Goal: Task Accomplishment & Management: Manage account settings

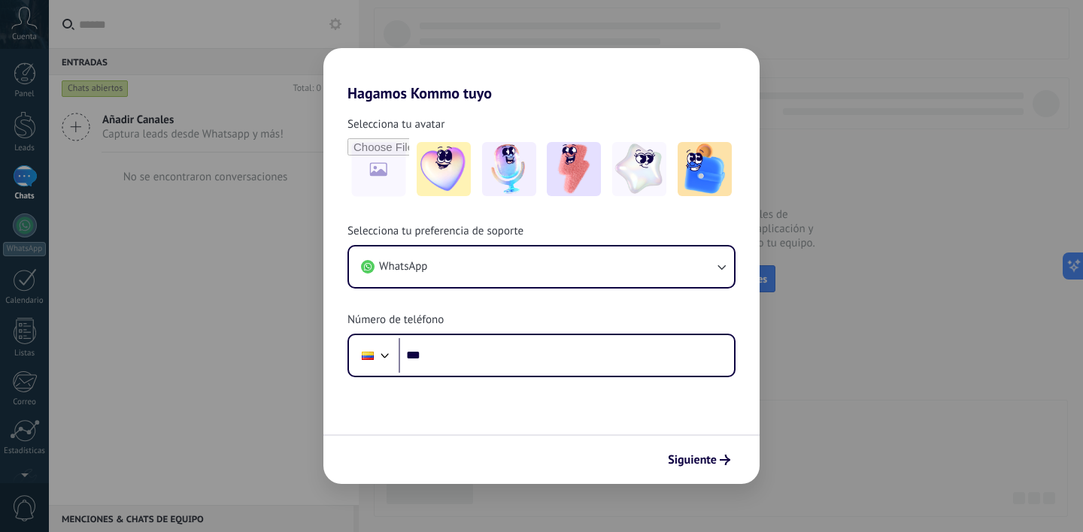
drag, startPoint x: 888, startPoint y: 83, endPoint x: 771, endPoint y: 9, distance: 138.9
click at [888, 83] on div "Hagamos Kommo tuyo Selecciona tu avatar Selecciona tu preferencia de soporte Wh…" at bounding box center [541, 266] width 1083 height 532
drag, startPoint x: 783, startPoint y: 20, endPoint x: 754, endPoint y: 104, distance: 89.2
click at [782, 20] on div "Hagamos Kommo tuyo Selecciona tu avatar Selecciona tu preferencia de soporte Wh…" at bounding box center [541, 266] width 1083 height 532
click at [707, 460] on span "Siguiente" at bounding box center [692, 460] width 49 height 11
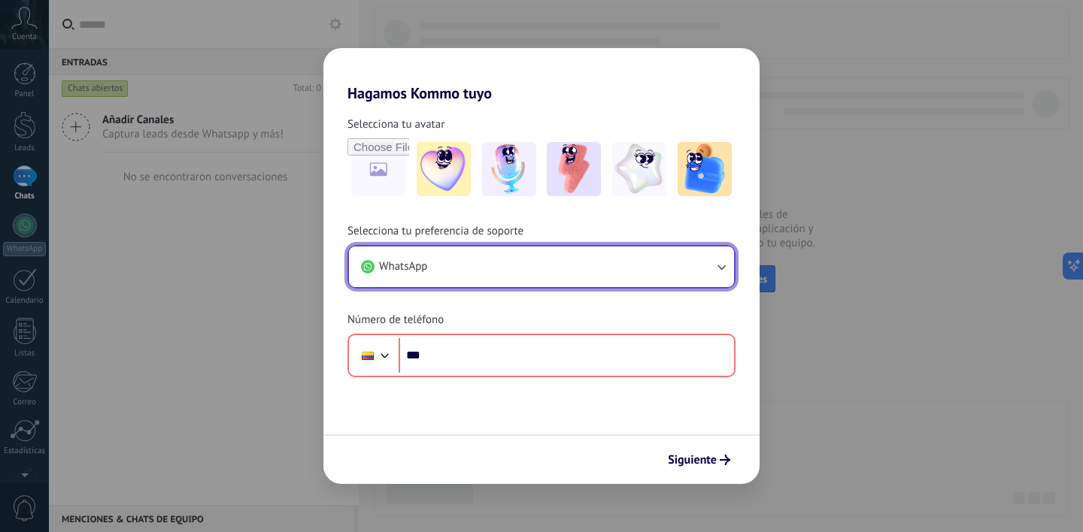
click at [708, 264] on button "WhatsApp" at bounding box center [541, 267] width 385 height 41
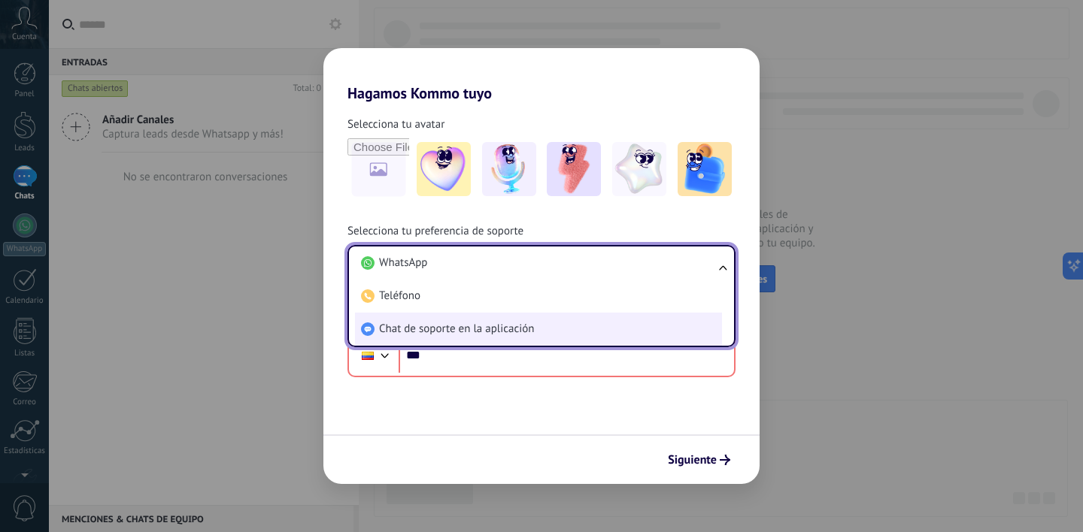
click at [495, 329] on span "Chat de soporte en la aplicación" at bounding box center [456, 329] width 155 height 15
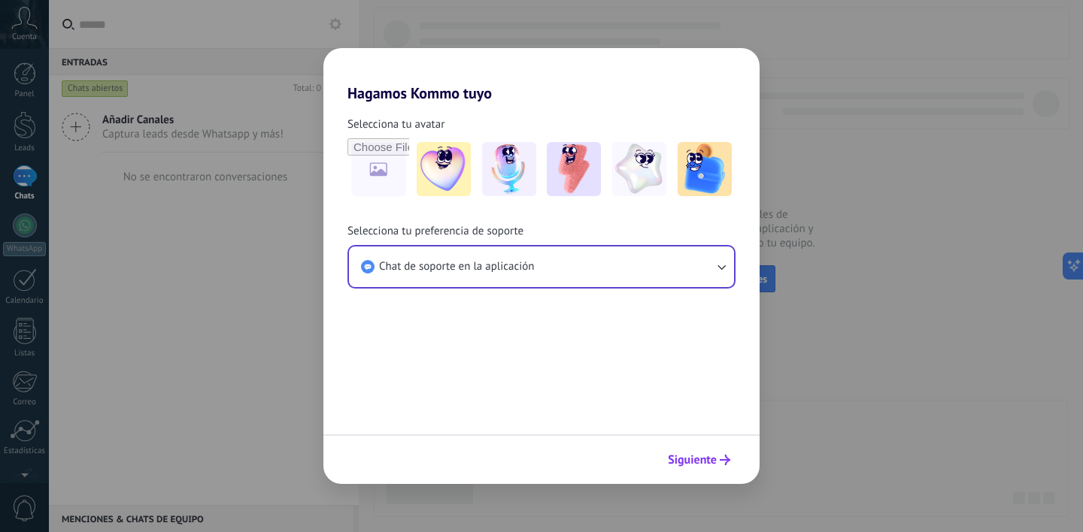
click at [686, 456] on span "Siguiente" at bounding box center [692, 460] width 49 height 11
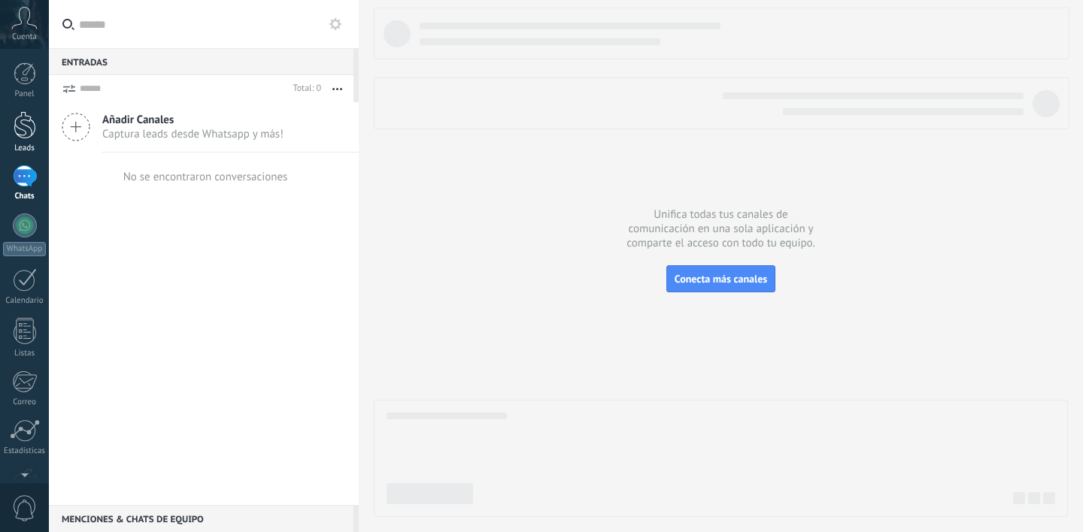
click at [26, 135] on div at bounding box center [25, 125] width 23 height 28
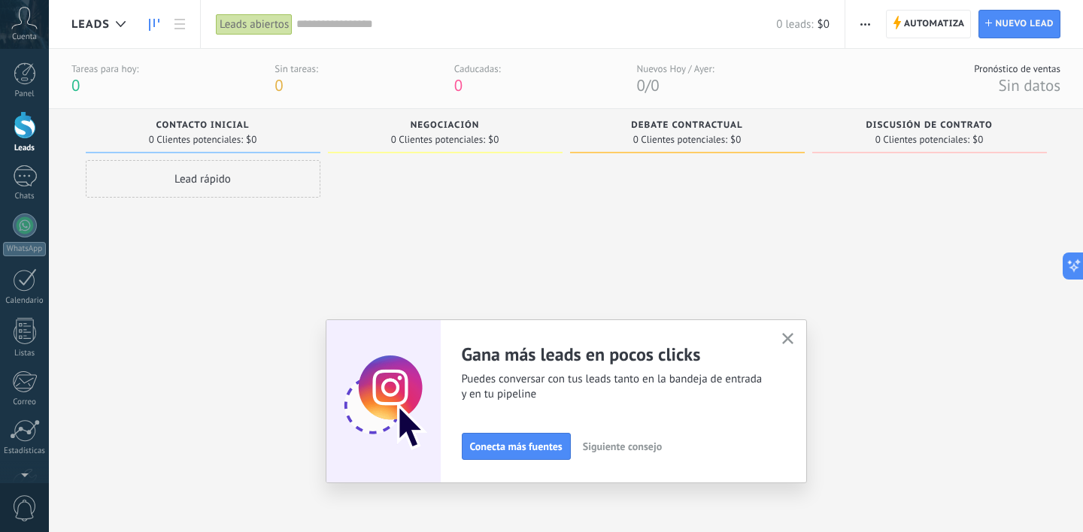
click at [786, 338] on use "button" at bounding box center [787, 338] width 11 height 11
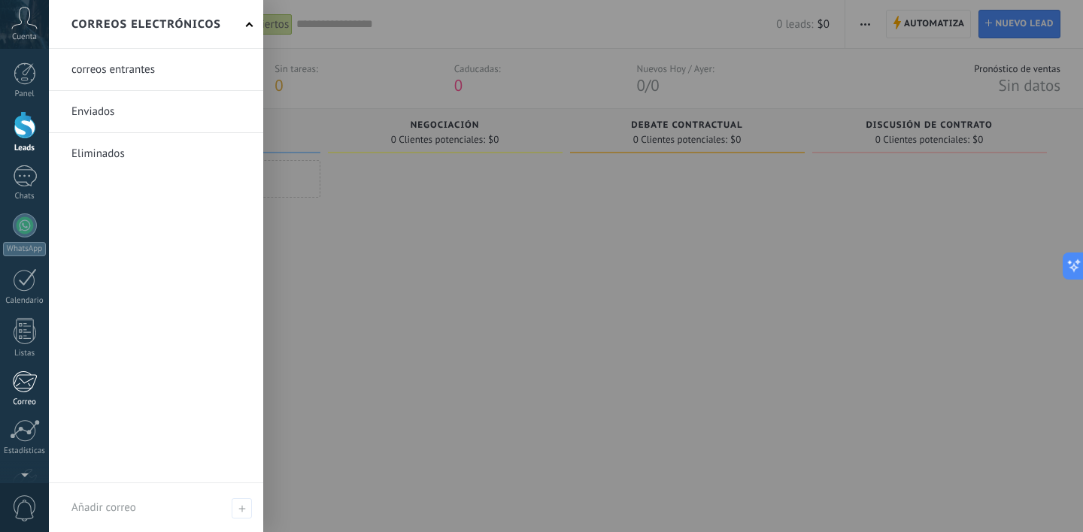
click at [21, 394] on link "Correo" at bounding box center [24, 389] width 49 height 37
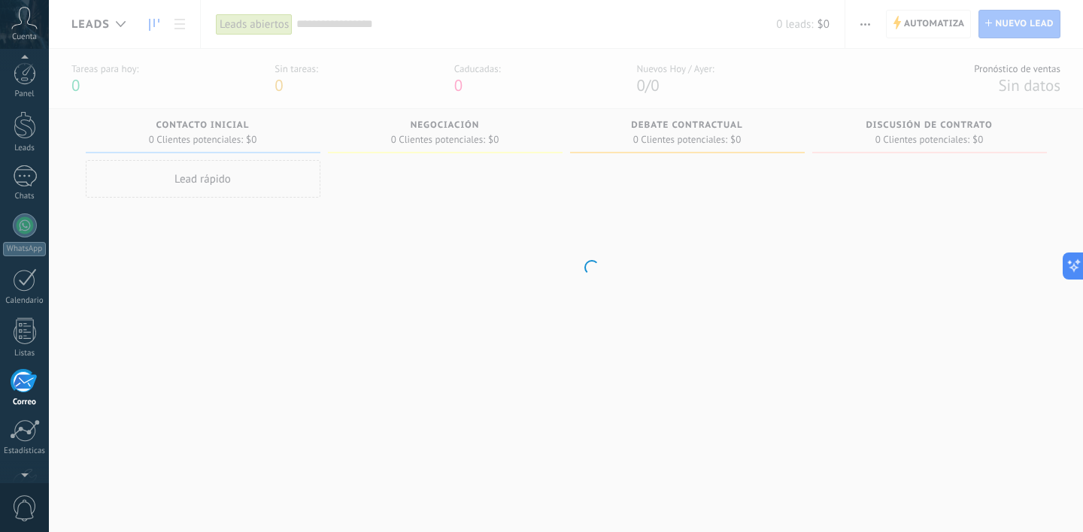
scroll to position [92, 0]
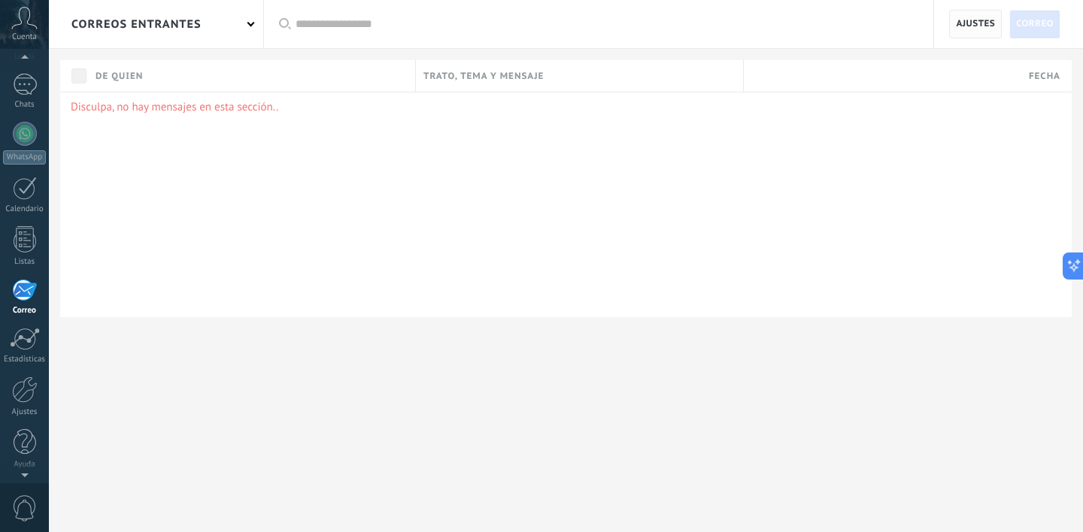
click at [987, 36] on span "Ajustes" at bounding box center [975, 24] width 39 height 27
